Goal: Transaction & Acquisition: Purchase product/service

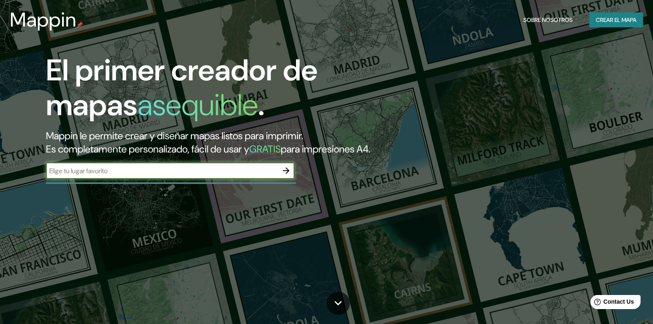
click at [632, 23] on font "Crear el mapa" at bounding box center [616, 20] width 41 height 10
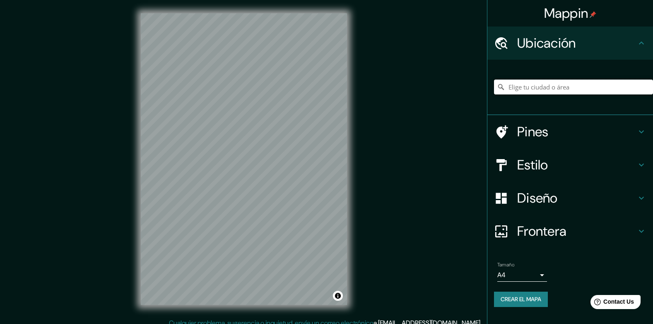
click at [541, 86] on input "Elige tu ciudad o área" at bounding box center [573, 87] width 159 height 15
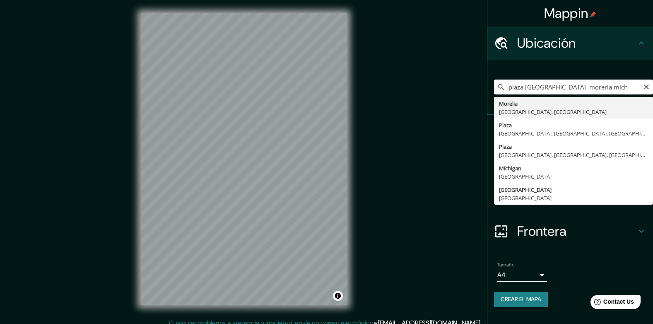
type input "Morelia, Michoacán, México"
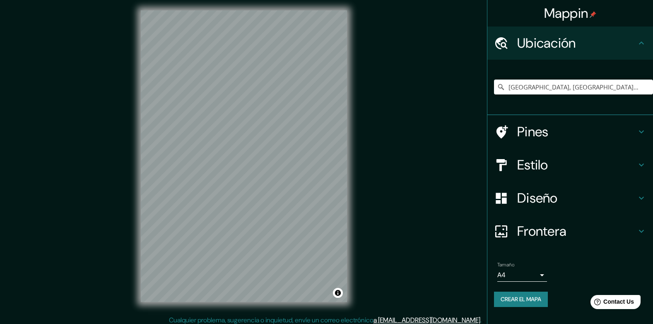
scroll to position [7, 0]
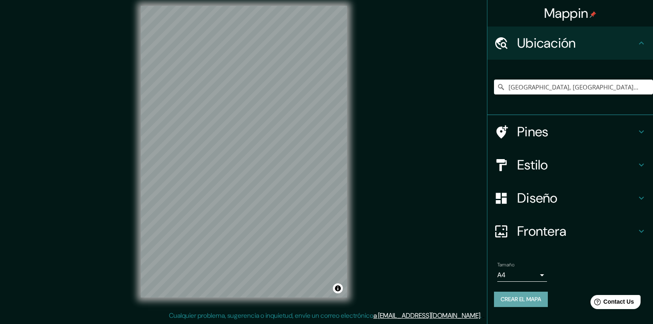
click at [522, 305] on button "Crear el mapa" at bounding box center [521, 299] width 54 height 15
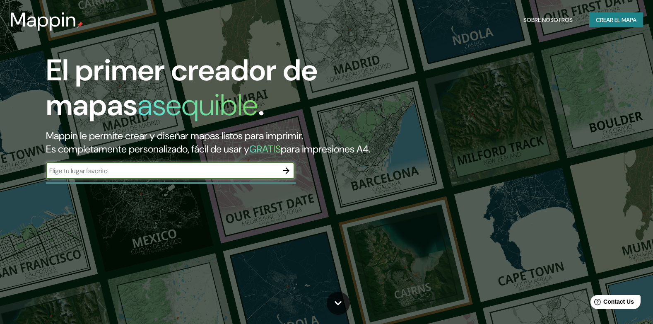
click at [222, 176] on input "text" at bounding box center [162, 171] width 232 height 10
type input "l"
type input "plaza valladolid morelia michoacan"
click at [287, 174] on icon "button" at bounding box center [286, 170] width 7 height 7
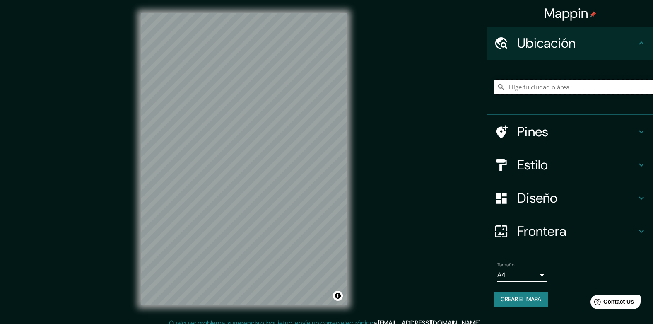
click at [519, 90] on input "Elige tu ciudad o área" at bounding box center [573, 87] width 159 height 15
type input "m"
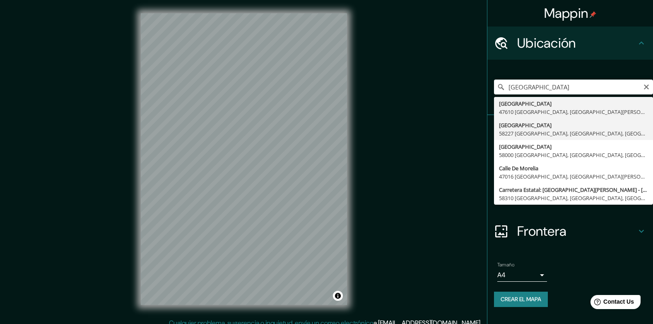
type input "Valladolid, 58227 Morelia, Michoacán, México"
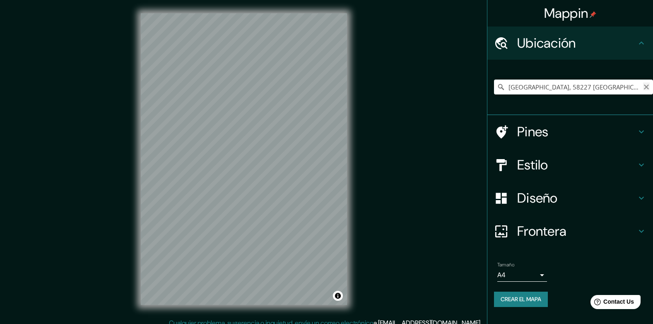
click at [646, 88] on icon "Claro" at bounding box center [646, 86] width 5 height 5
paste input "Centro histórico de [GEOGRAPHIC_DATA], 58000 [GEOGRAPHIC_DATA], [GEOGRAPHIC_DAT…"
type input "[GEOGRAPHIC_DATA], [GEOGRAPHIC_DATA], 58000, [GEOGRAPHIC_DATA]"
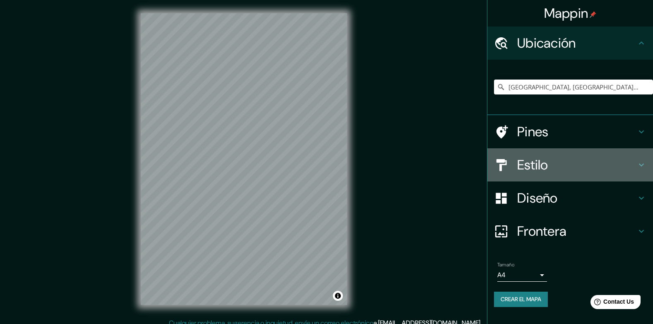
click at [523, 170] on h4 "Estilo" at bounding box center [576, 165] width 119 height 17
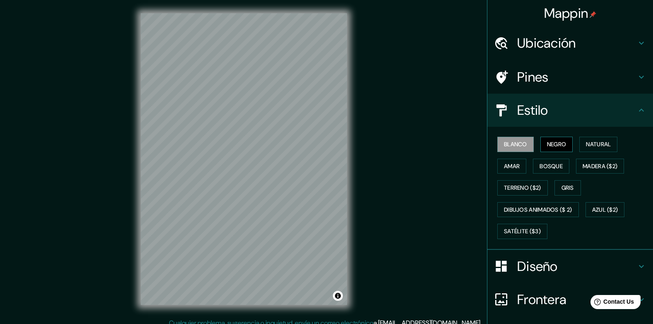
click at [547, 147] on font "Negro" at bounding box center [556, 144] width 19 height 10
click at [588, 146] on font "Natural" at bounding box center [598, 144] width 25 height 10
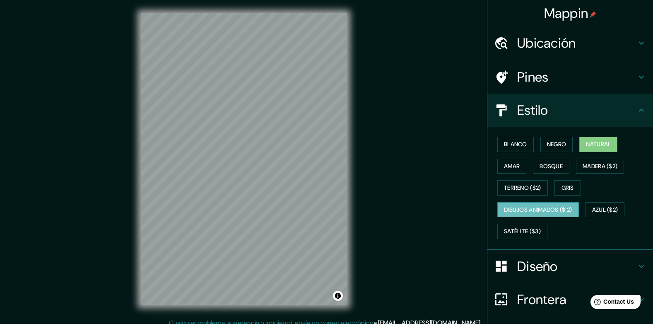
click at [517, 209] on font "Dibujos animados ($ 2)" at bounding box center [538, 210] width 68 height 10
click at [531, 229] on font "Satélite ($3)" at bounding box center [522, 231] width 37 height 10
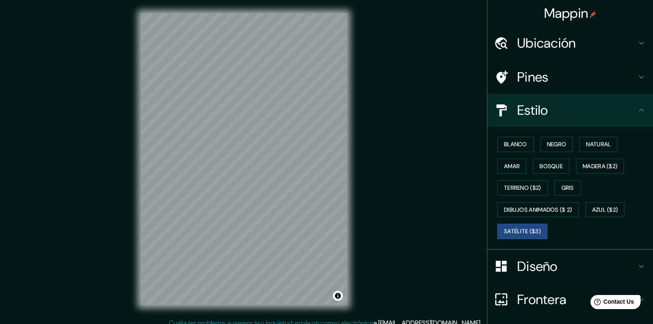
scroll to position [7, 0]
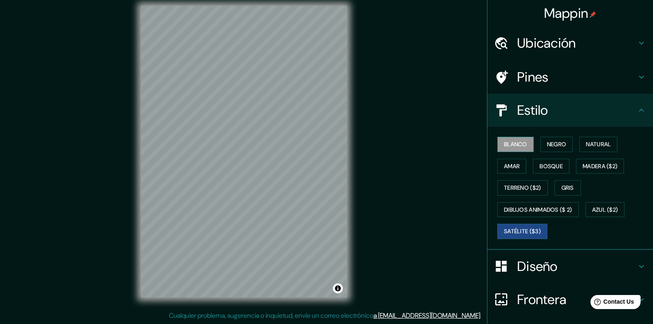
click at [514, 144] on font "Blanco" at bounding box center [515, 144] width 23 height 10
click at [555, 146] on font "Negro" at bounding box center [556, 144] width 19 height 10
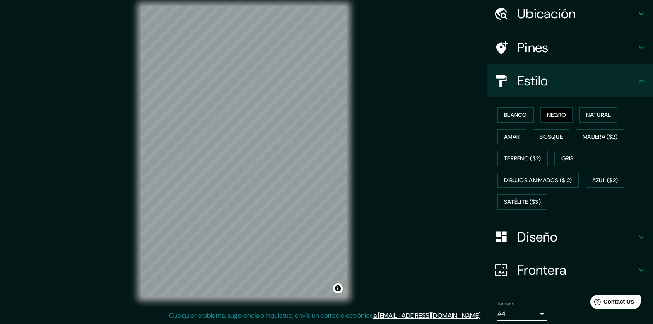
scroll to position [19, 0]
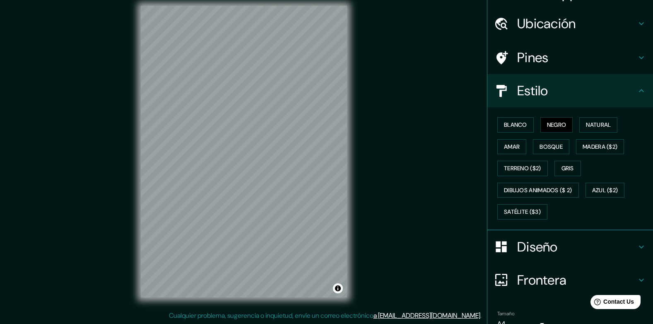
click at [518, 57] on h4 "Pines" at bounding box center [576, 57] width 119 height 17
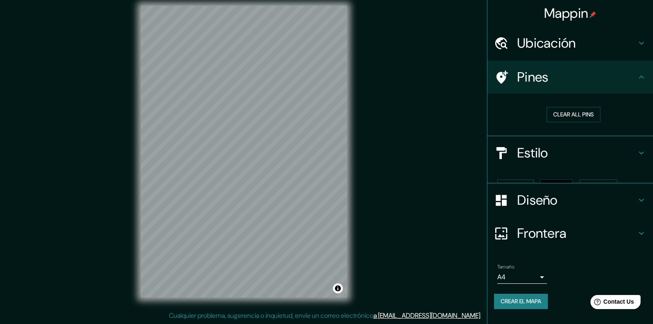
scroll to position [0, 0]
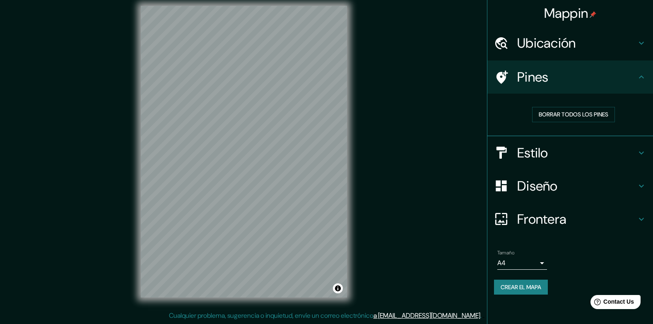
click at [531, 49] on h4 "Ubicación" at bounding box center [576, 43] width 119 height 17
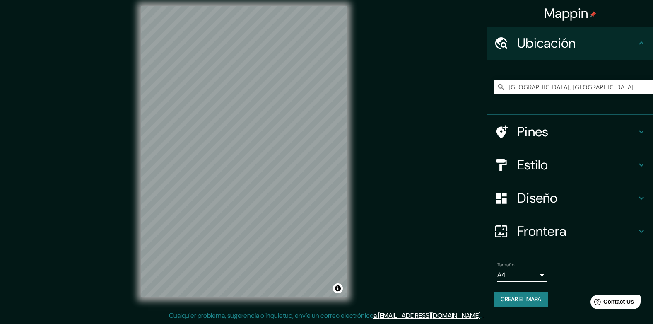
click at [460, 128] on div "Mappin Ubicación Morelia, Michoacán, 58000, México Morelia Michoacán, 58000, Mé…" at bounding box center [326, 158] width 653 height 331
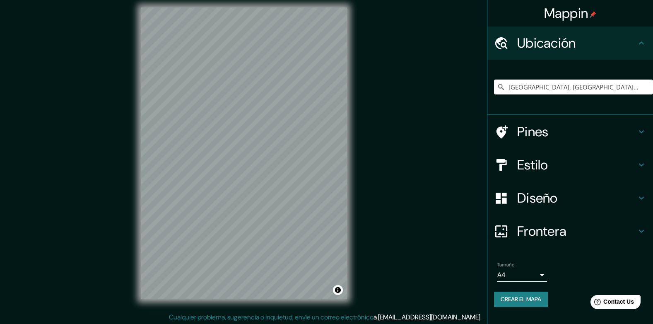
scroll to position [7, 0]
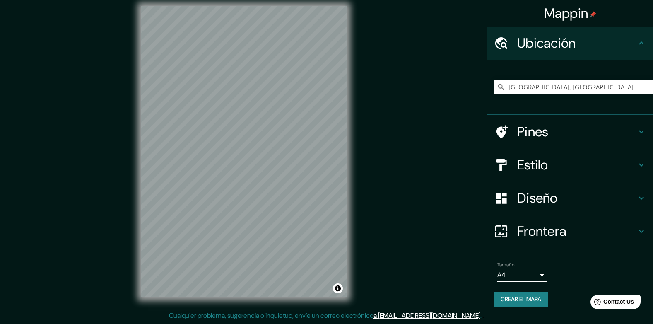
click at [548, 202] on h4 "Diseño" at bounding box center [576, 198] width 119 height 17
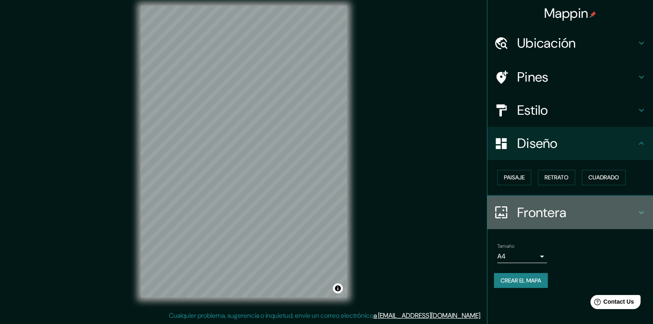
click at [545, 219] on h4 "Frontera" at bounding box center [576, 212] width 119 height 17
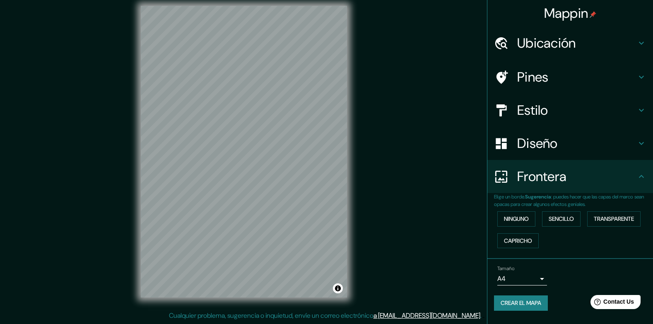
click at [535, 143] on h4 "Diseño" at bounding box center [576, 143] width 119 height 17
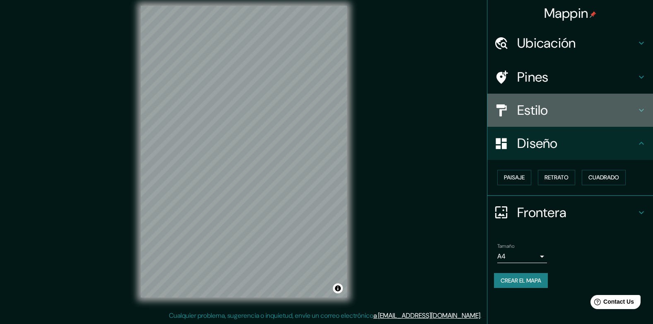
click at [528, 111] on h4 "Estilo" at bounding box center [576, 110] width 119 height 17
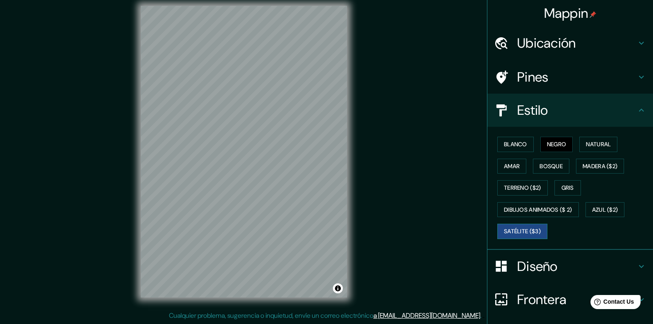
click at [512, 232] on font "Satélite ($3)" at bounding box center [522, 231] width 37 height 10
click at [507, 137] on button "Blanco" at bounding box center [515, 144] width 36 height 15
click at [555, 142] on font "Negro" at bounding box center [556, 144] width 19 height 10
click at [512, 148] on font "Blanco" at bounding box center [515, 144] width 23 height 10
click at [522, 228] on font "Satélite ($3)" at bounding box center [522, 231] width 37 height 10
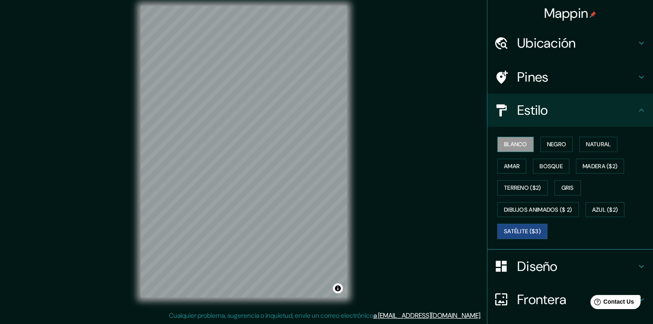
click at [515, 145] on font "Blanco" at bounding box center [515, 144] width 23 height 10
click at [517, 229] on font "Satélite ($3)" at bounding box center [522, 231] width 37 height 10
click at [516, 146] on font "Blanco" at bounding box center [515, 144] width 23 height 10
click at [515, 234] on font "Satélite ($3)" at bounding box center [522, 231] width 37 height 10
click at [509, 142] on font "Blanco" at bounding box center [515, 144] width 23 height 10
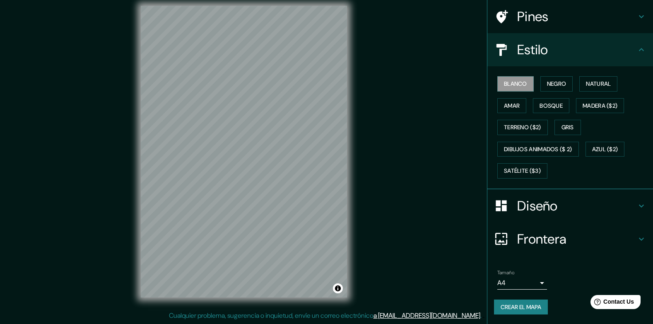
scroll to position [61, 0]
click at [518, 299] on button "Crear el mapa" at bounding box center [521, 306] width 54 height 15
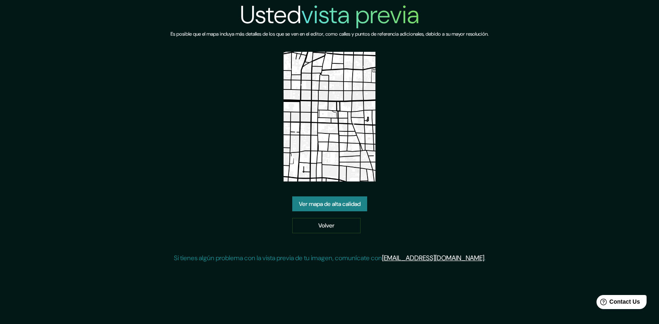
click at [347, 200] on link "Ver mapa de alta calidad" at bounding box center [329, 203] width 75 height 15
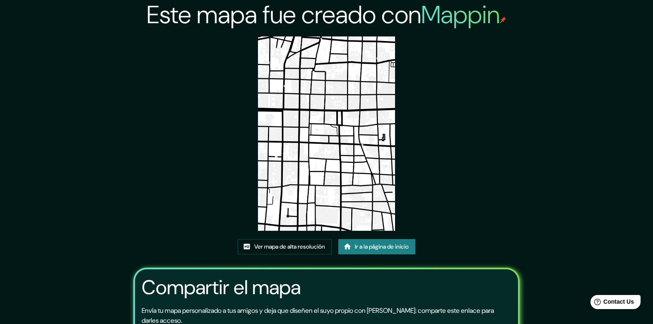
click at [345, 190] on img at bounding box center [327, 133] width 138 height 194
click at [373, 249] on font "Ir a la página de inicio" at bounding box center [382, 246] width 54 height 10
click at [299, 248] on font "Ver mapa de alta resolución" at bounding box center [289, 246] width 71 height 10
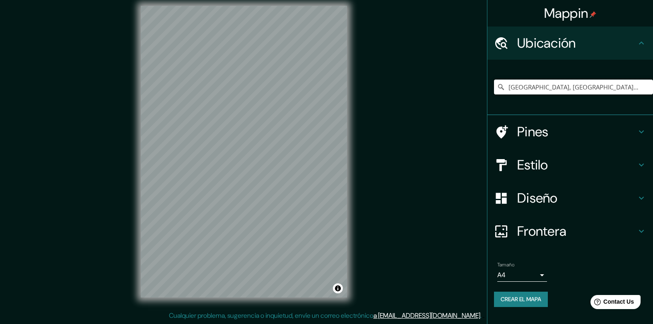
click at [621, 86] on input "[GEOGRAPHIC_DATA], [GEOGRAPHIC_DATA], 58000, [GEOGRAPHIC_DATA]" at bounding box center [573, 87] width 159 height 15
click at [502, 88] on icon at bounding box center [501, 87] width 6 height 6
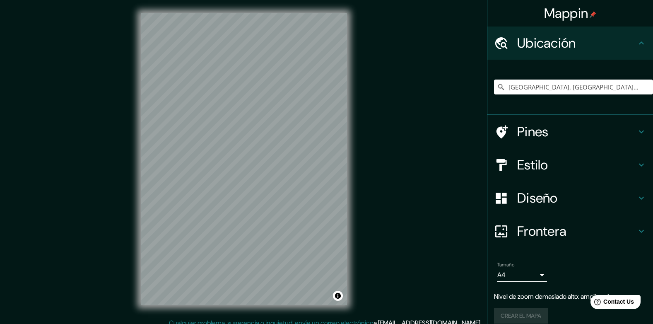
scroll to position [7, 0]
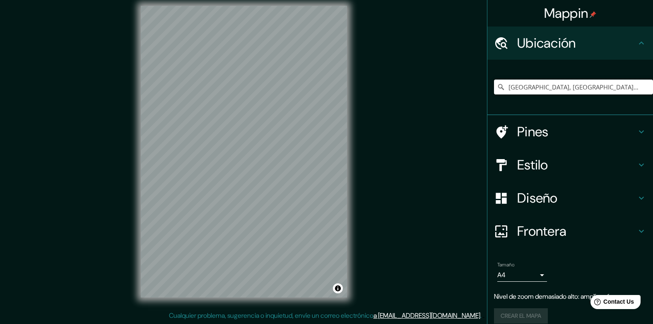
click at [616, 88] on input "[GEOGRAPHIC_DATA], [GEOGRAPHIC_DATA], 58000, [GEOGRAPHIC_DATA]" at bounding box center [573, 87] width 159 height 15
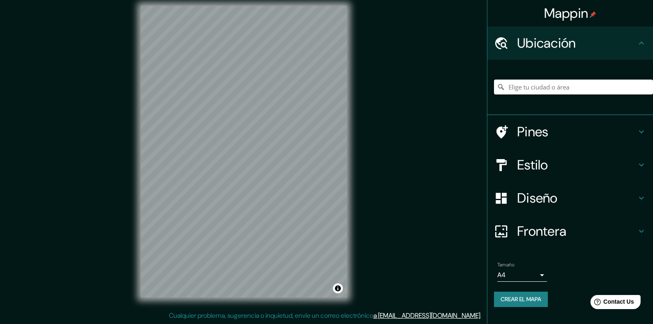
paste input "Centro histórico de [GEOGRAPHIC_DATA], 58000 [GEOGRAPHIC_DATA], [GEOGRAPHIC_DAT…"
type input "[GEOGRAPHIC_DATA], [GEOGRAPHIC_DATA], 58000, [GEOGRAPHIC_DATA]"
drag, startPoint x: 536, startPoint y: 167, endPoint x: 499, endPoint y: 193, distance: 45.3
click at [536, 167] on h4 "Estilo" at bounding box center [576, 165] width 119 height 17
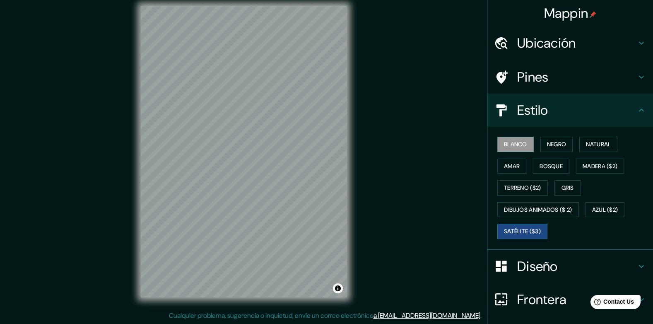
click at [517, 234] on font "Satélite ($3)" at bounding box center [522, 231] width 37 height 10
click at [523, 142] on button "Blanco" at bounding box center [515, 144] width 36 height 15
click at [554, 145] on font "Negro" at bounding box center [556, 144] width 19 height 10
click at [512, 145] on font "Blanco" at bounding box center [515, 144] width 23 height 10
